Goal: Transaction & Acquisition: Book appointment/travel/reservation

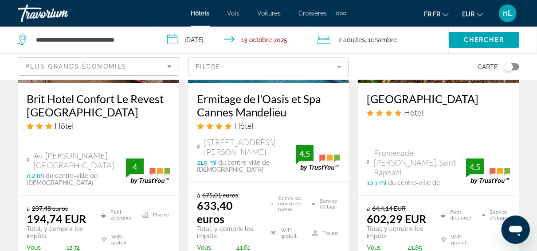
click at [199, 13] on span "Hôtels" at bounding box center [200, 13] width 19 height 7
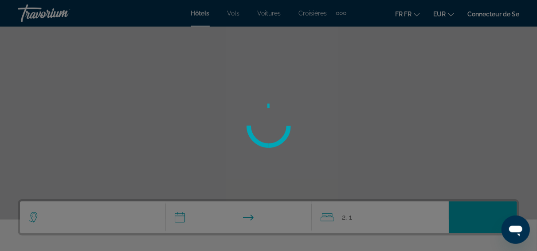
scroll to position [77, 0]
